Goal: Task Accomplishment & Management: Manage account settings

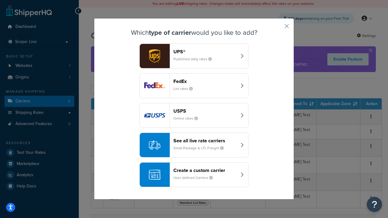
click at [194, 175] on div "Create a custom carrier User-defined Carriers" at bounding box center [204, 174] width 63 height 15
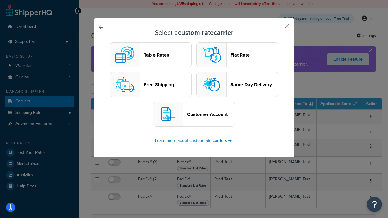
click at [151, 55] on header "Table Rates" at bounding box center [168, 55] width 48 height 6
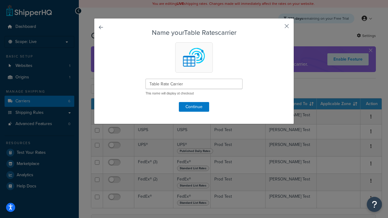
click at [277, 28] on button "button" at bounding box center [278, 29] width 2 height 2
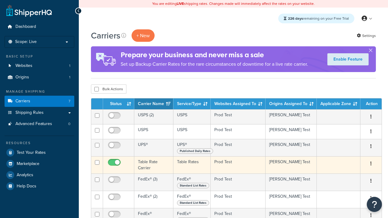
click at [371, 164] on icon "button" at bounding box center [370, 163] width 1 height 4
click at [0, 0] on link "Edit" at bounding box center [0, 0] width 0 height 0
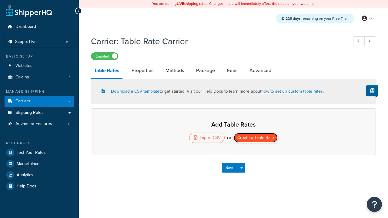
click at [255, 138] on button "Create a Table Rate" at bounding box center [255, 138] width 44 height 10
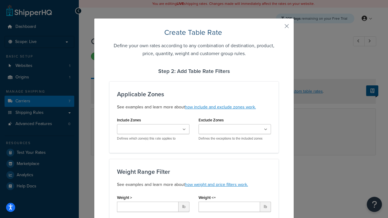
type input "10"
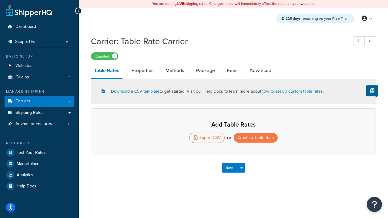
select select "25"
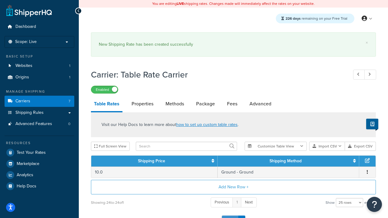
click at [230, 216] on button "Save" at bounding box center [230, 221] width 16 height 10
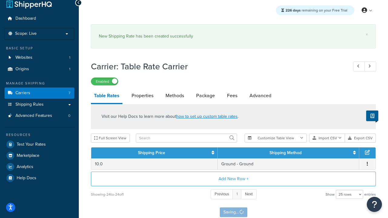
scroll to position [0, 0]
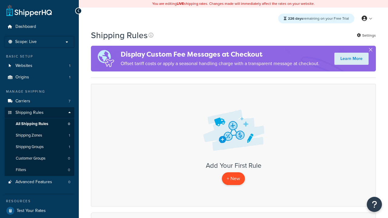
click at [233, 179] on p "+ New" at bounding box center [233, 178] width 23 height 12
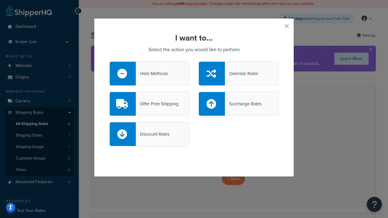
click at [238, 74] on div "Override Rates" at bounding box center [241, 73] width 33 height 8
click at [0, 0] on input "Override Rates" at bounding box center [0, 0] width 0 height 0
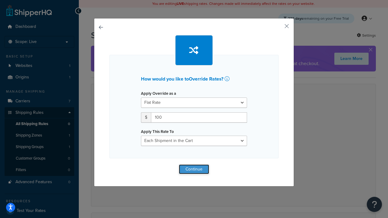
click at [194, 169] on button "Continue" at bounding box center [194, 169] width 30 height 10
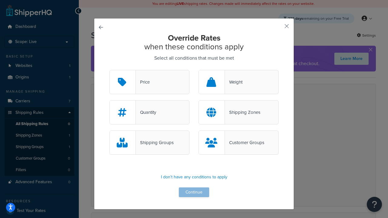
click at [149, 82] on div "Price" at bounding box center [143, 82] width 14 height 8
click at [0, 0] on input "Price" at bounding box center [0, 0] width 0 height 0
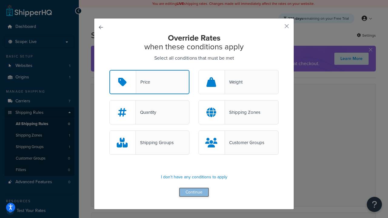
click at [194, 193] on button "Continue" at bounding box center [194, 192] width 30 height 10
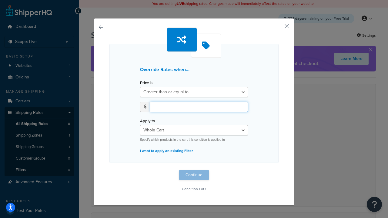
click at [199, 107] on input "number" at bounding box center [199, 107] width 98 height 10
type input "100"
click at [194, 175] on button "Continue" at bounding box center [194, 175] width 30 height 10
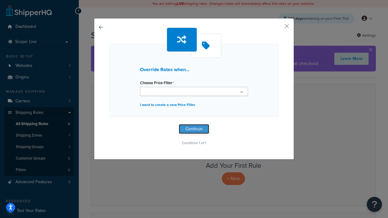
click at [194, 129] on button "Continue" at bounding box center [194, 129] width 30 height 10
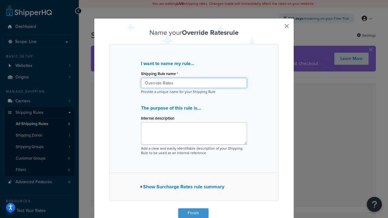
type input "Override Rates"
click at [193, 213] on button "Finish" at bounding box center [193, 213] width 30 height 10
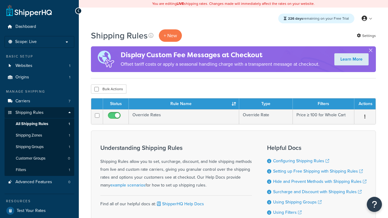
click at [116, 104] on th "Status" at bounding box center [116, 103] width 26 height 11
click at [184, 104] on th "Rule Name" at bounding box center [184, 103] width 110 height 11
click at [266, 104] on th "Type" at bounding box center [266, 103] width 54 height 11
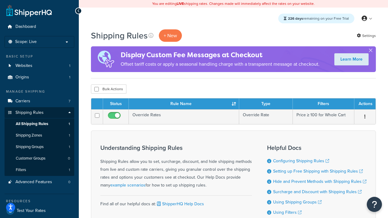
click at [266, 104] on th "Type" at bounding box center [266, 103] width 54 height 11
click at [323, 104] on th "Filters" at bounding box center [323, 103] width 61 height 11
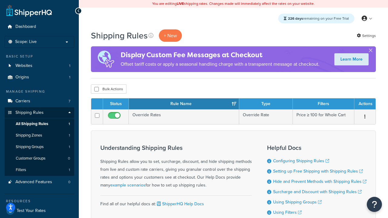
click at [364, 104] on th "Actions" at bounding box center [364, 103] width 21 height 11
click at [151, 35] on icon at bounding box center [150, 35] width 5 height 5
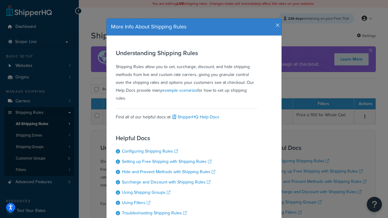
click at [276, 23] on icon "button" at bounding box center [277, 25] width 4 height 5
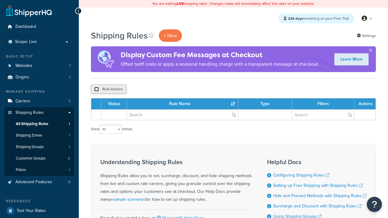
click at [96, 89] on input "checkbox" at bounding box center [96, 89] width 5 height 5
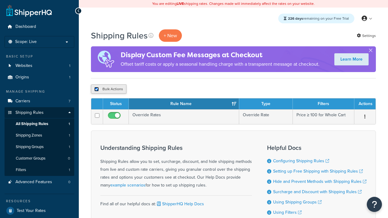
click at [96, 89] on input "checkbox" at bounding box center [96, 89] width 5 height 5
checkbox input "false"
click at [108, 89] on button "Bulk Actions" at bounding box center [108, 88] width 35 height 9
checkbox input "true"
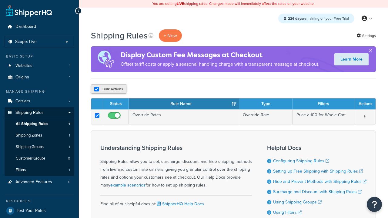
checkbox input "true"
click at [163, 89] on button "Delete" at bounding box center [161, 88] width 21 height 9
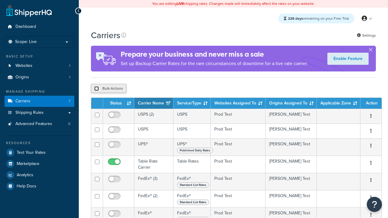
click at [96, 89] on input "checkbox" at bounding box center [96, 88] width 5 height 5
checkbox input "true"
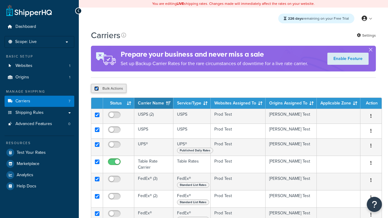
checkbox input "true"
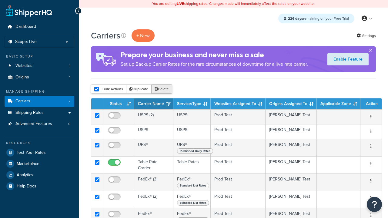
click at [163, 89] on button "Delete" at bounding box center [161, 88] width 21 height 9
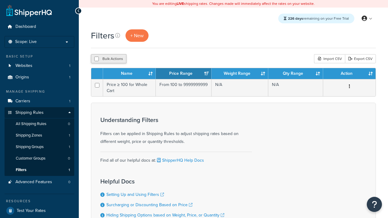
click at [108, 59] on button "Bulk Actions" at bounding box center [108, 58] width 35 height 9
checkbox input "true"
click at [0, 0] on button "Delete" at bounding box center [0, 0] width 0 height 0
